Goal: Communication & Community: Answer question/provide support

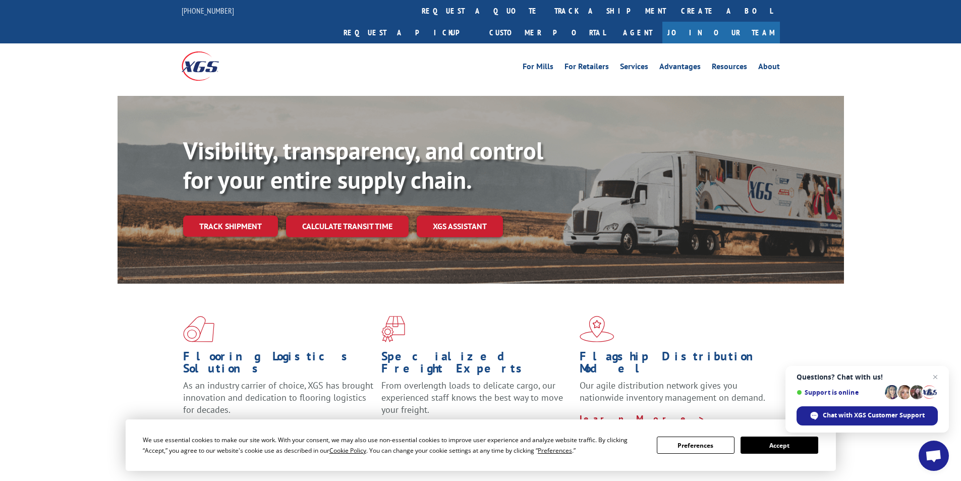
click at [933, 453] on span "Open chat" at bounding box center [933, 456] width 17 height 14
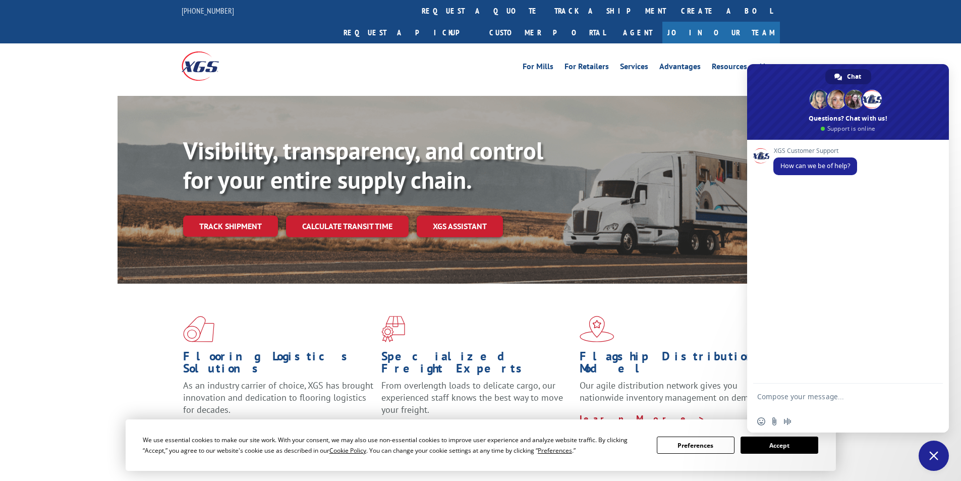
click at [858, 395] on textarea "Compose your message..." at bounding box center [836, 401] width 159 height 18
paste textarea "Hello My name is [PERSON_NAME] from Tforce Worldwide [PHONE_NUMBER] Email [EMAI…"
type textarea "Hello My name is [PERSON_NAME] from Tforce Worldwide [PHONE_NUMBER] Email [EMAI…"
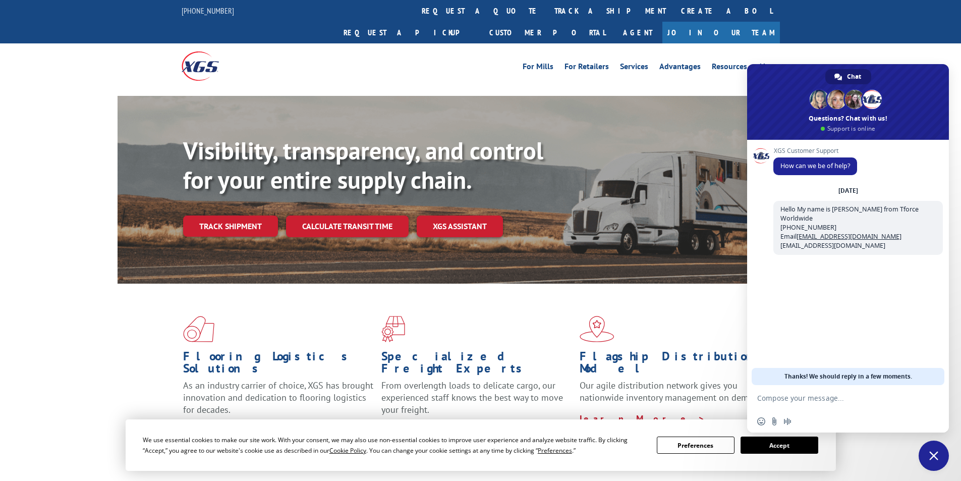
click at [792, 401] on textarea "Compose your message..." at bounding box center [836, 397] width 159 height 9
paste textarea "Good morning. I would appreciate an update on the scheduled pickups"
click at [861, 410] on textarea "Good morning. I would appreciate an update on the scheduled pickups" at bounding box center [836, 401] width 159 height 18
paste textarea "FCO000634289"
type textarea "Good morning. I would appreciate an update on the scheduled pickups FCO000634289"
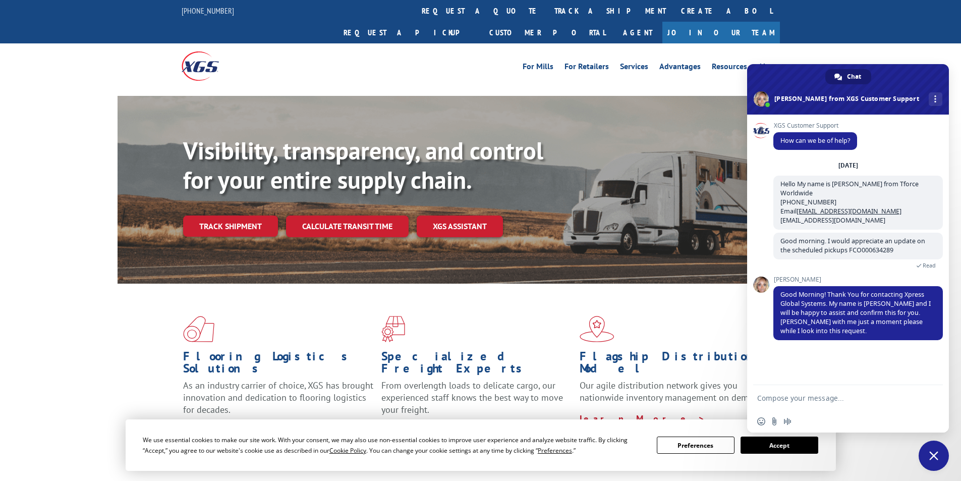
click at [811, 396] on textarea "Compose your message..." at bounding box center [836, 397] width 159 height 9
paste textarea "AWRS -[GEOGRAPHIC_DATA] [STREET_ADDRESS][PERSON_NAME] Contact : Shipping Contac…"
type textarea "AWRS -[GEOGRAPHIC_DATA] [STREET_ADDRESS][PERSON_NAME] Contact : Shipping Contac…"
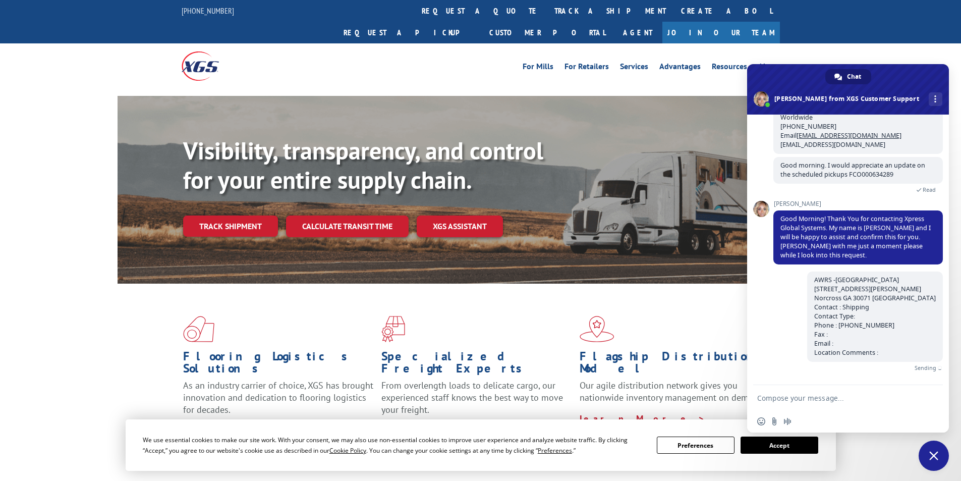
scroll to position [64, 0]
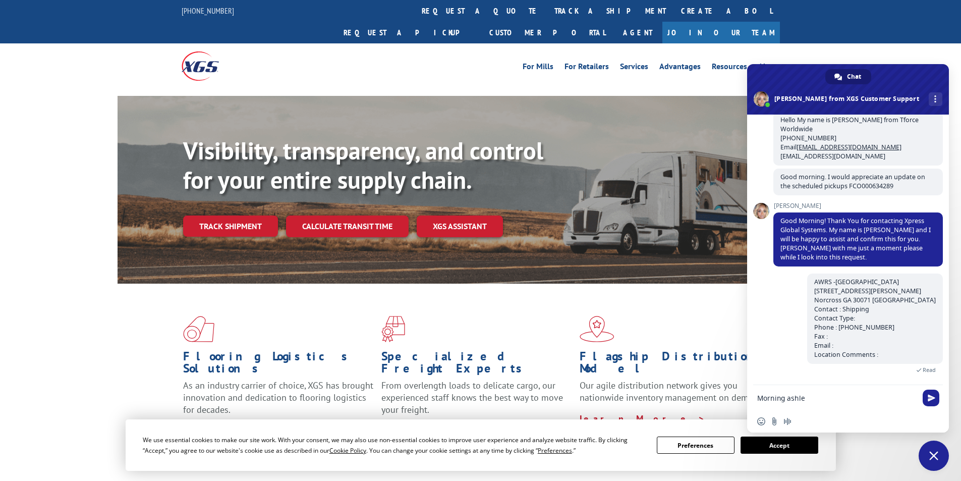
type textarea "Morning ashlee"
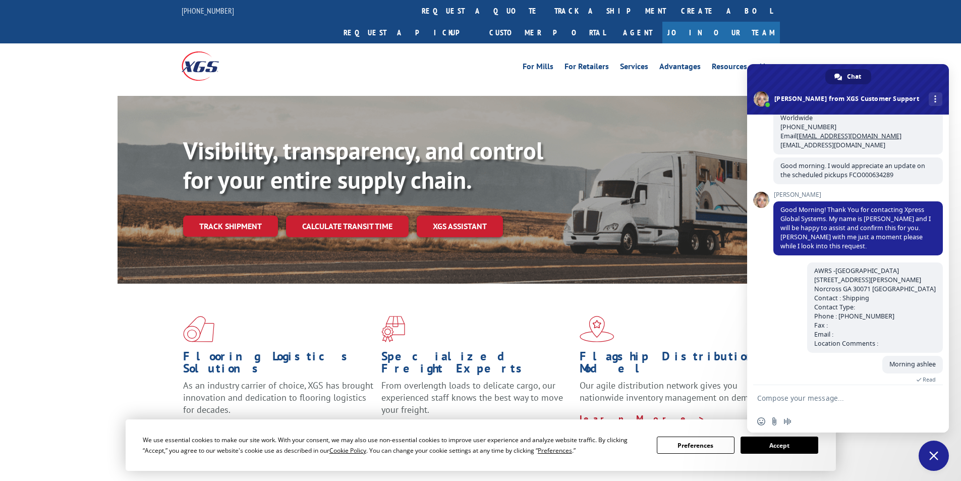
scroll to position [85, 0]
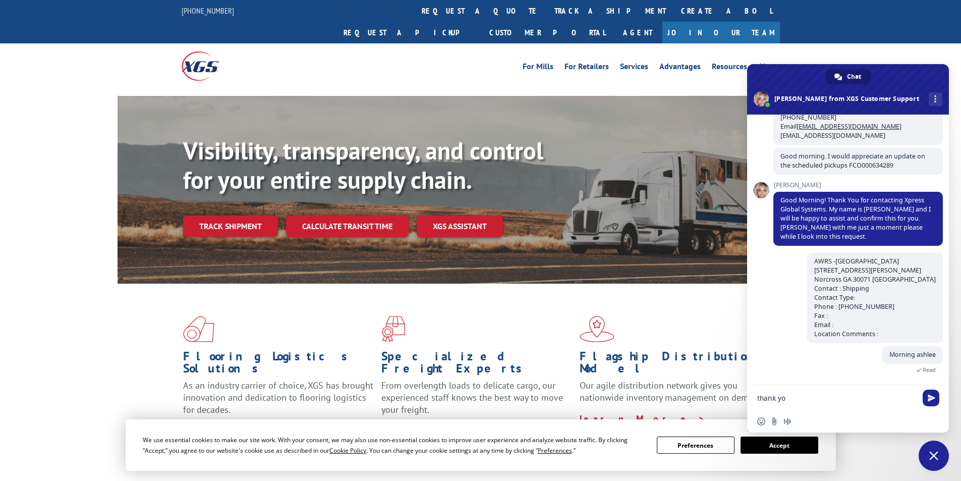
type textarea "thank you"
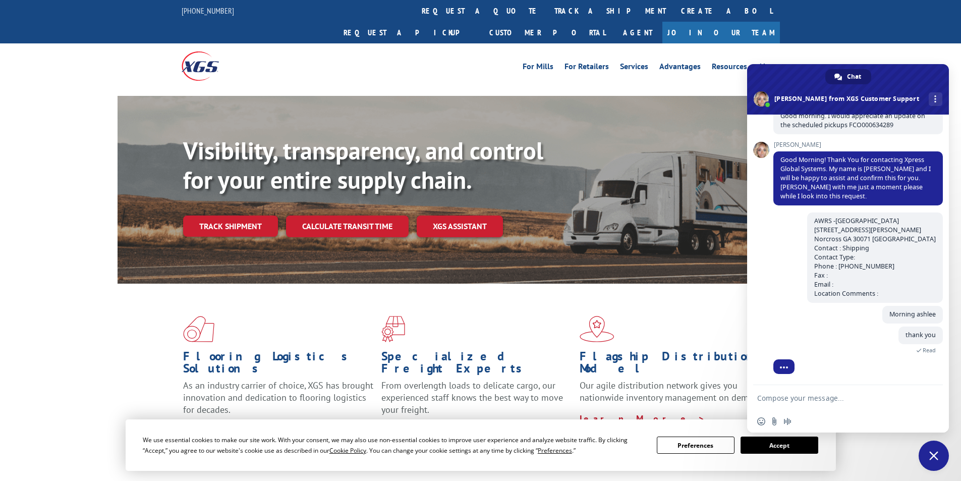
scroll to position [158, 0]
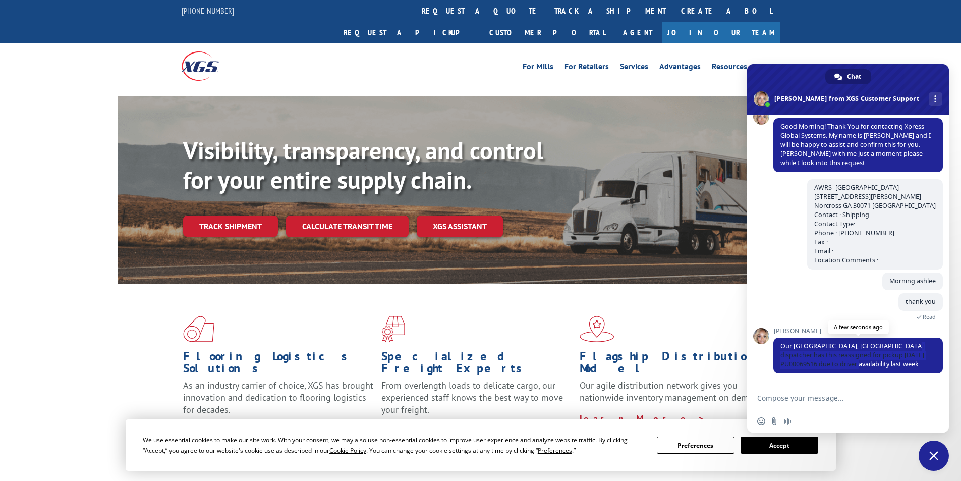
drag, startPoint x: 895, startPoint y: 348, endPoint x: 917, endPoint y: 364, distance: 26.3
click at [917, 364] on span "Our [GEOGRAPHIC_DATA], [GEOGRAPHIC_DATA] dispatcher has this reassigned for pic…" at bounding box center [857, 355] width 169 height 36
copy span "reassigned for pickup [DATE] PU00069516 due to driver availability last week"
click at [901, 400] on textarea "Compose your message..." at bounding box center [836, 397] width 159 height 9
type textarea "Thank you [PERSON_NAME], i got this one as well"
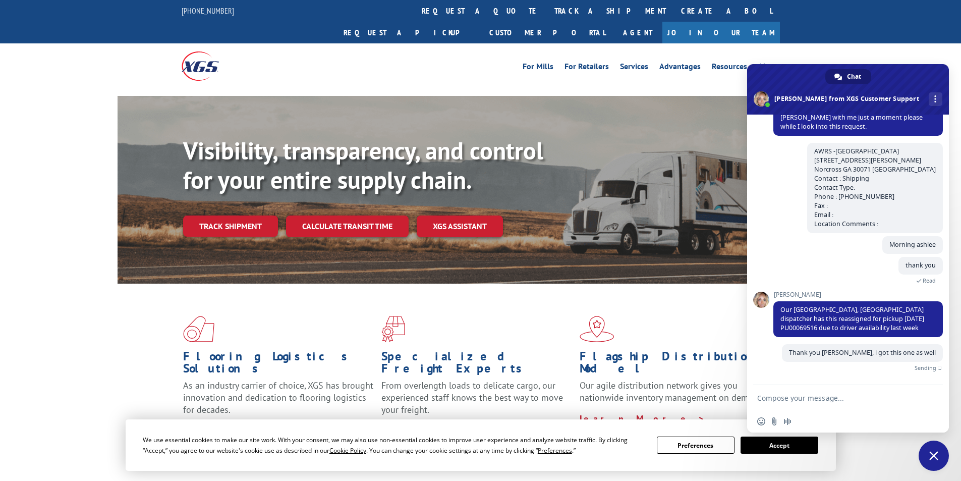
scroll to position [183, 0]
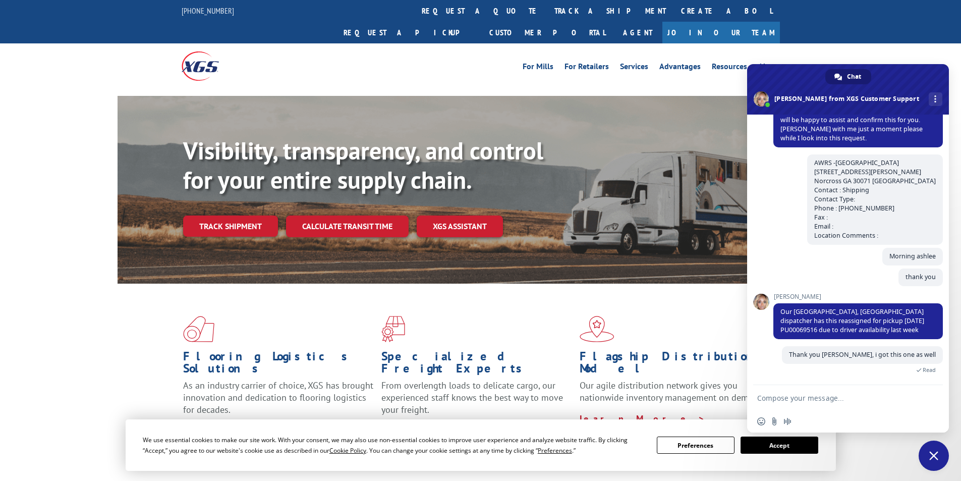
click at [887, 393] on textarea "Compose your message..." at bounding box center [836, 397] width 159 height 9
paste textarea "FCO000634304"
type textarea "FCO000634304"
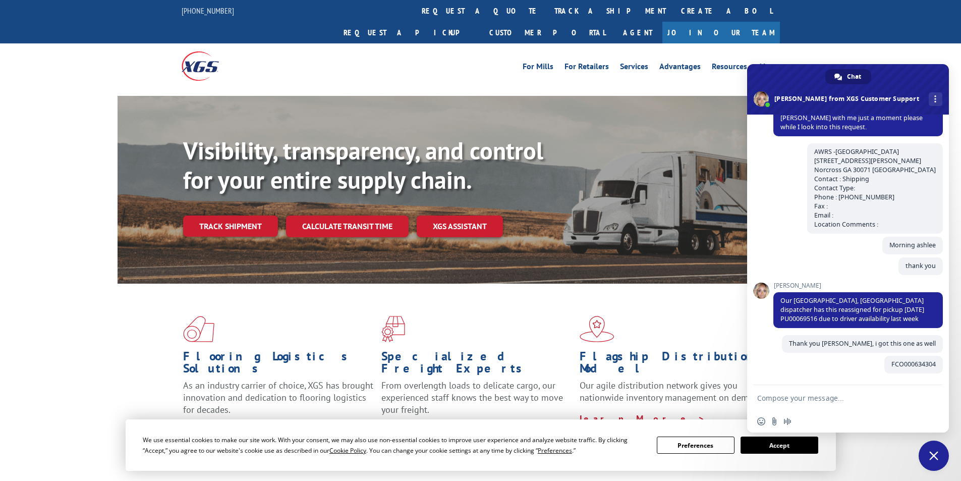
scroll to position [204, 0]
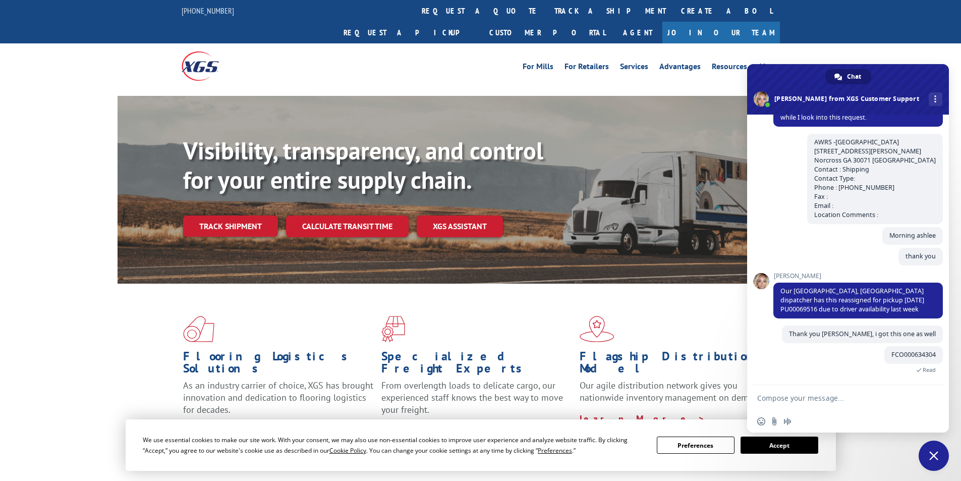
click at [848, 392] on form at bounding box center [836, 398] width 159 height 27
click at [869, 394] on textarea "Compose your message..." at bounding box center [836, 397] width 159 height 9
paste textarea "WESCO DISTRIBUTION INC [STREET_ADDRESS] Contact : shipping Contact Type: Phone …"
type textarea "WESCO DISTRIBUTION INC [STREET_ADDRESS] Contact : shipping Contact Type: Phone …"
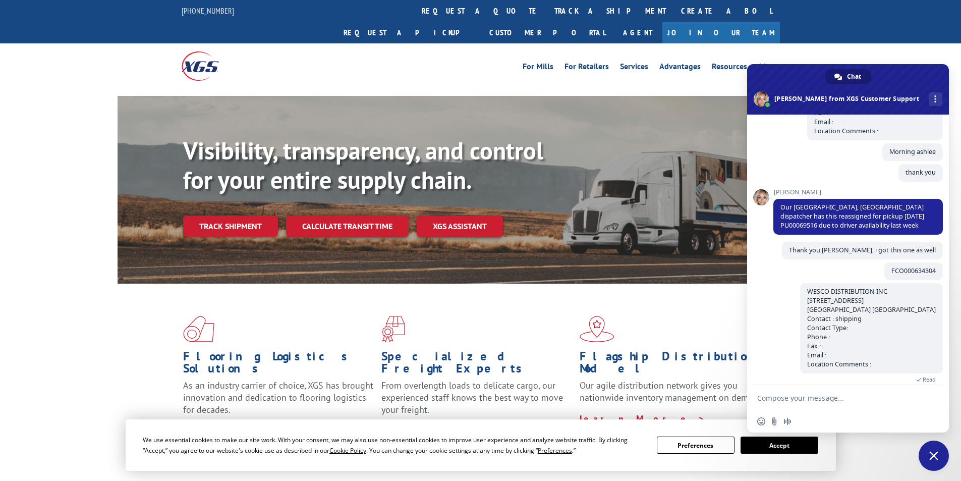
scroll to position [297, 0]
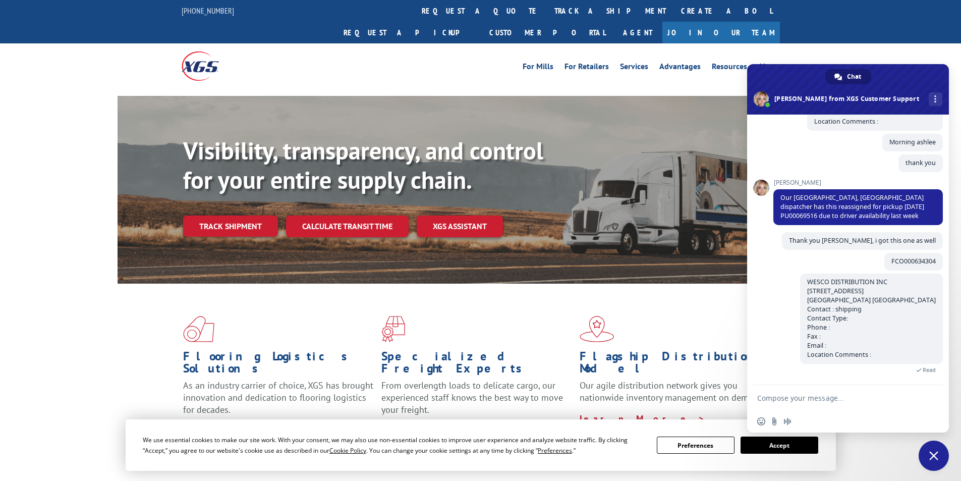
click at [766, 445] on button "Accept" at bounding box center [779, 444] width 78 height 17
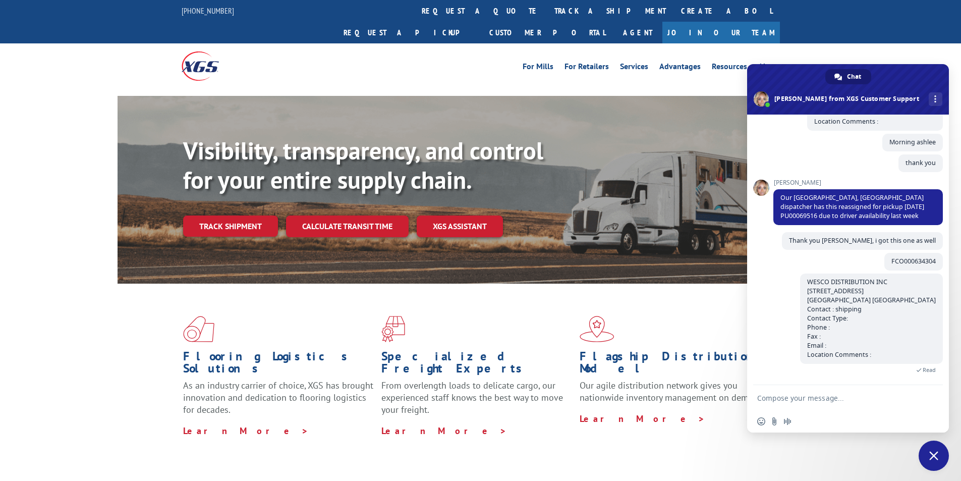
click at [775, 398] on textarea "Compose your message..." at bounding box center [836, 397] width 159 height 9
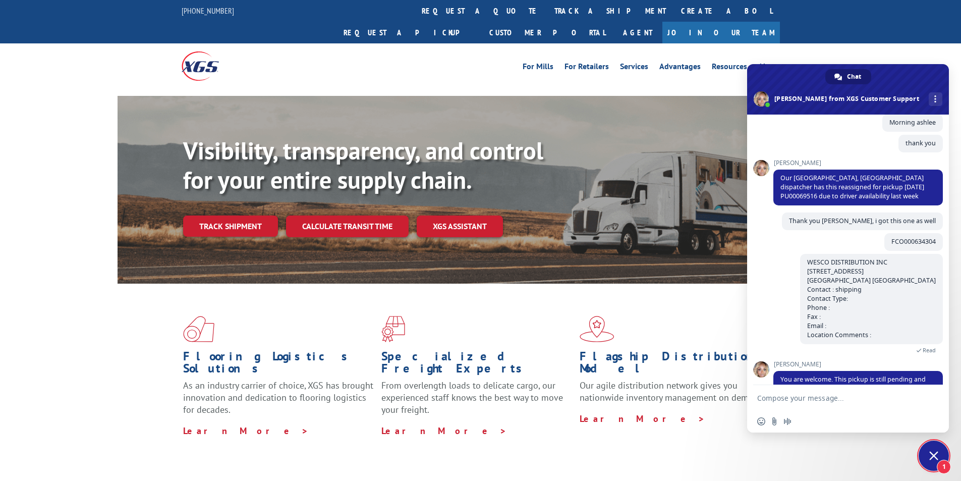
scroll to position [341, 0]
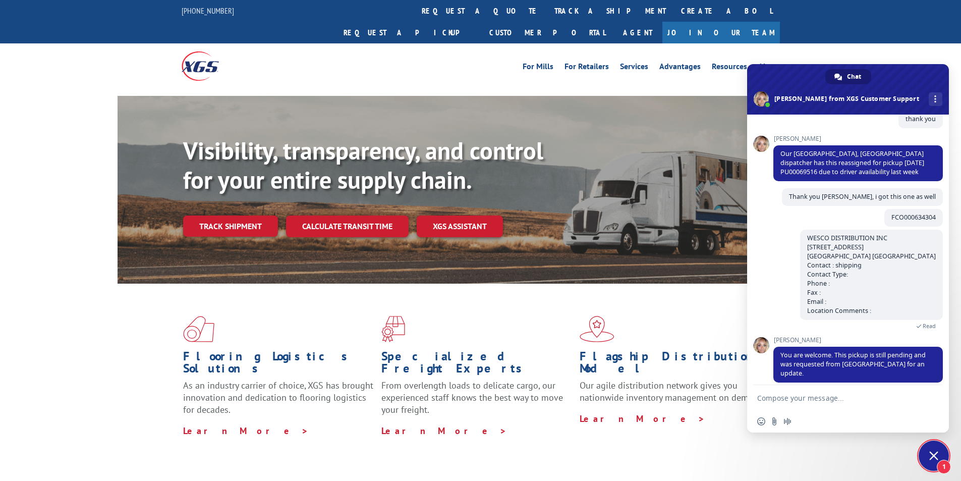
click at [829, 395] on textarea "Compose your message..." at bounding box center [836, 397] width 159 height 9
type textarea "ok, did you include me on the email ?"
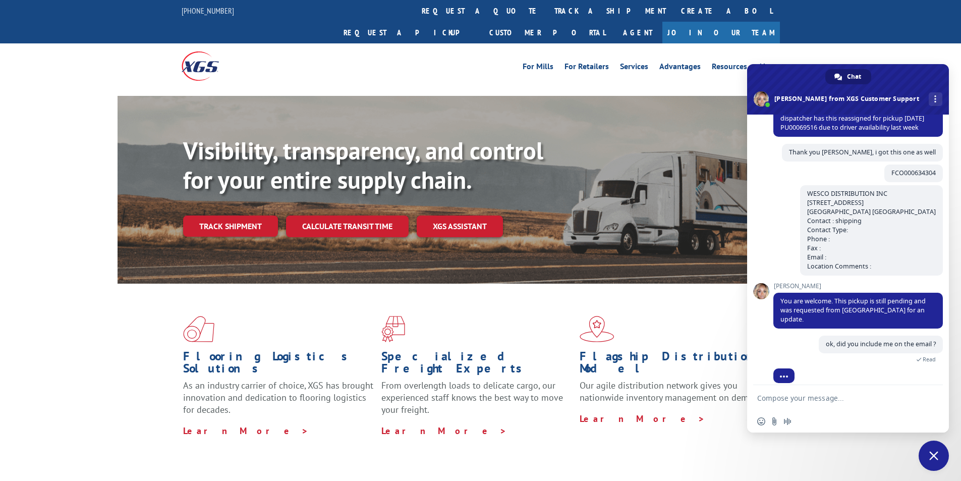
scroll to position [401, 0]
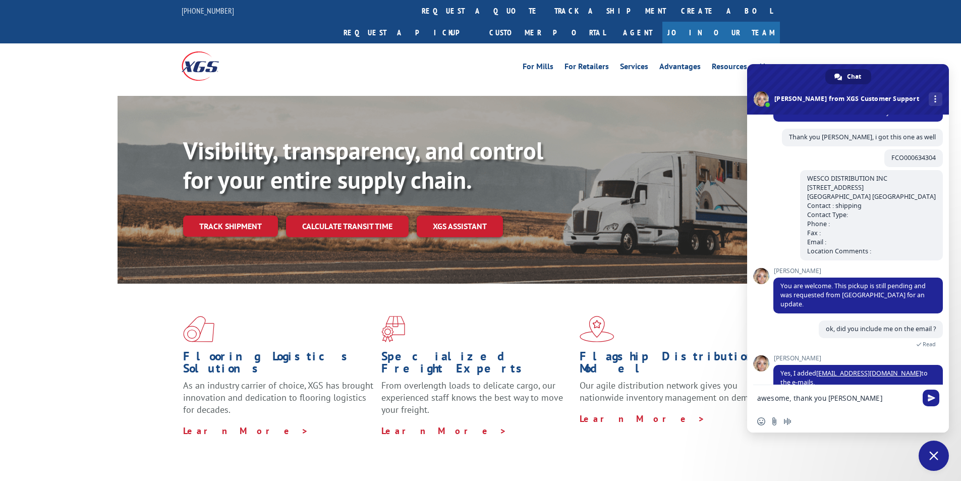
type textarea "awesome, thank you [PERSON_NAME],"
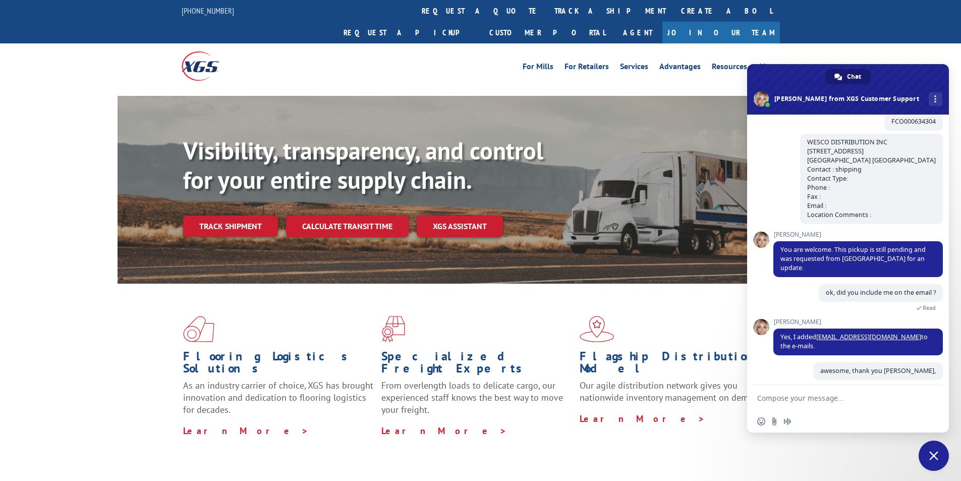
scroll to position [425, 0]
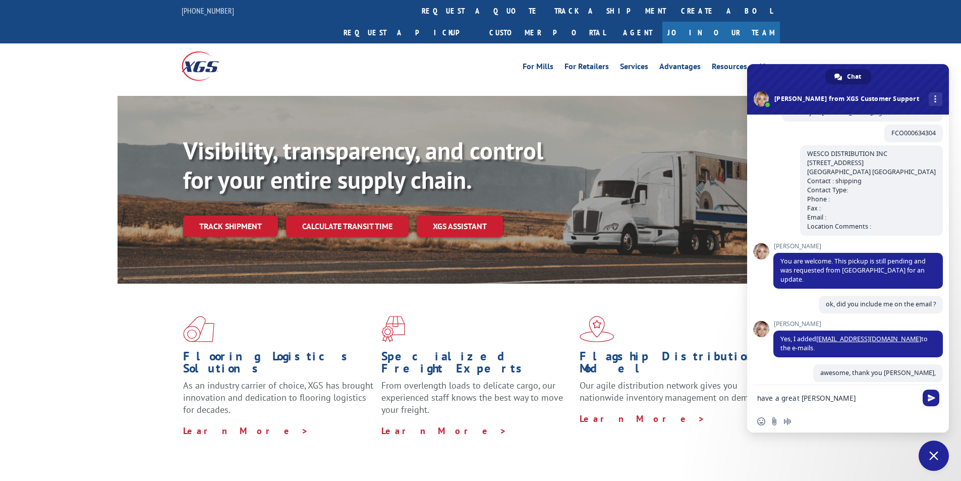
type textarea "have a great [DATE]"
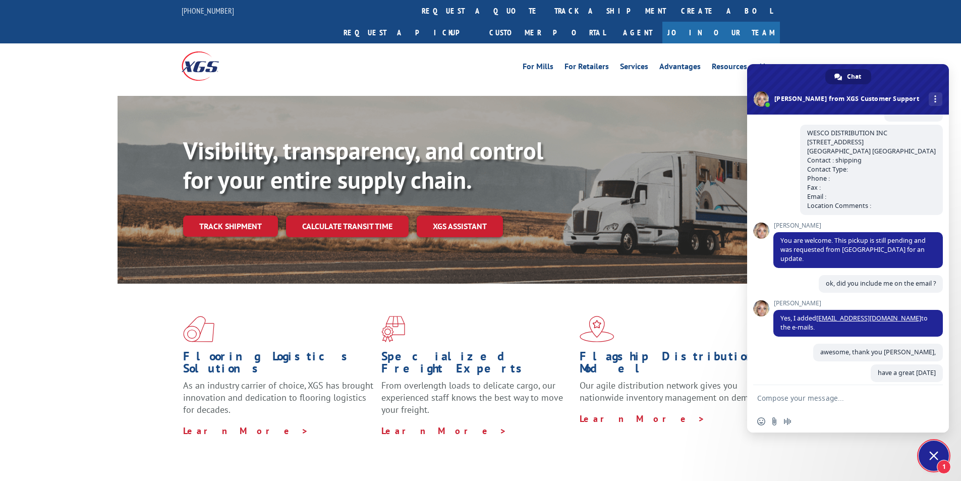
scroll to position [556, 0]
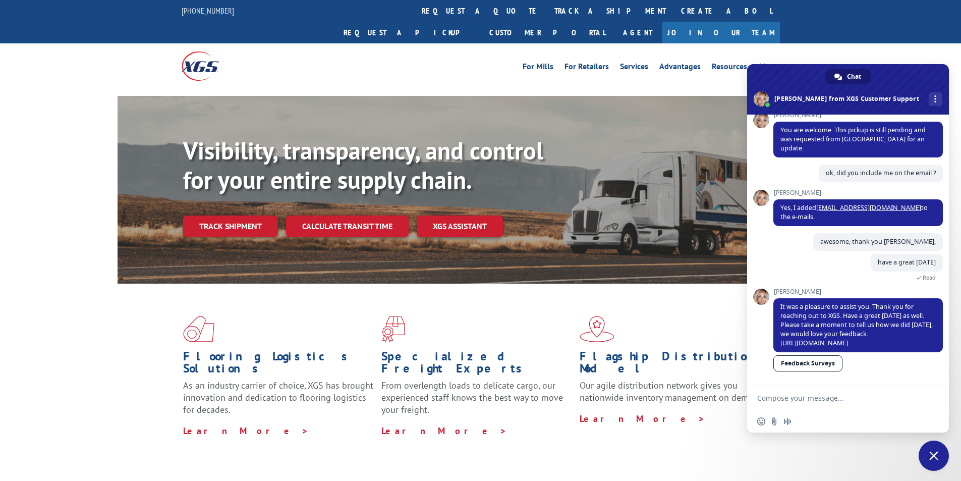
click at [809, 363] on link "Feedback Surveys" at bounding box center [807, 363] width 69 height 16
click at [935, 460] on span "Close chat" at bounding box center [933, 455] width 9 height 9
